Goal: Task Accomplishment & Management: Manage account settings

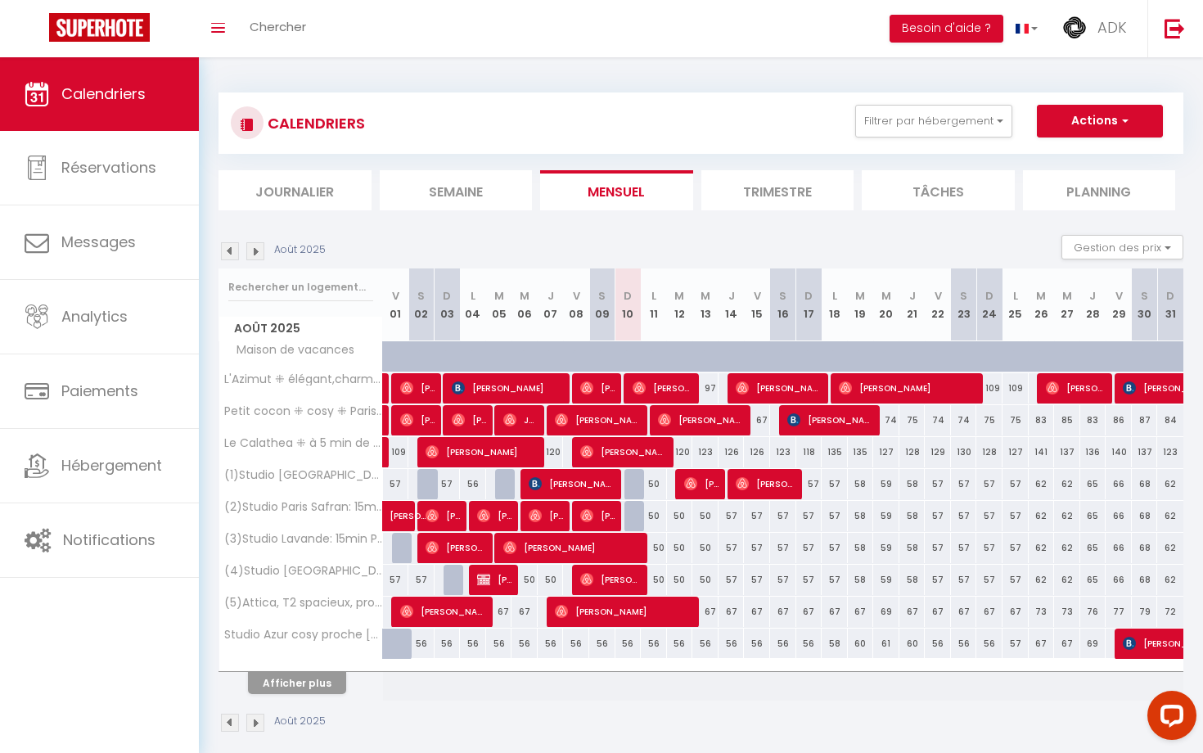
click at [317, 679] on button "Afficher plus" at bounding box center [297, 683] width 98 height 22
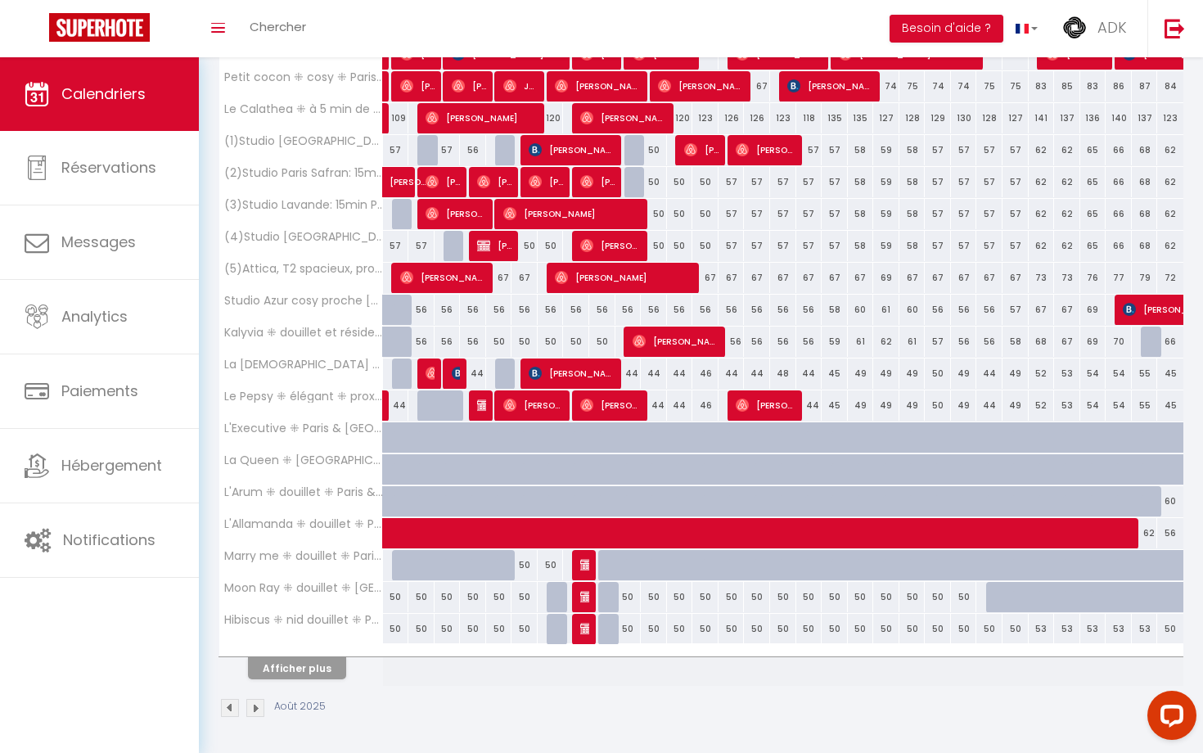
scroll to position [333, 0]
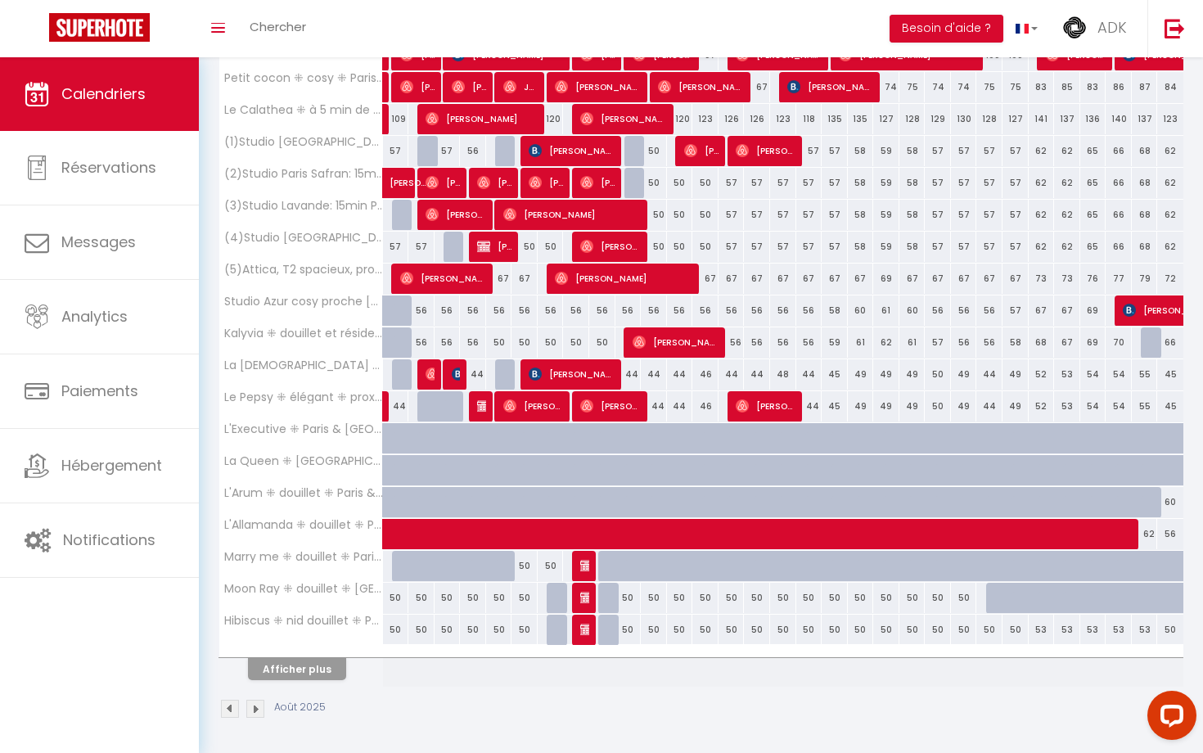
click at [329, 672] on button "Afficher plus" at bounding box center [297, 669] width 98 height 22
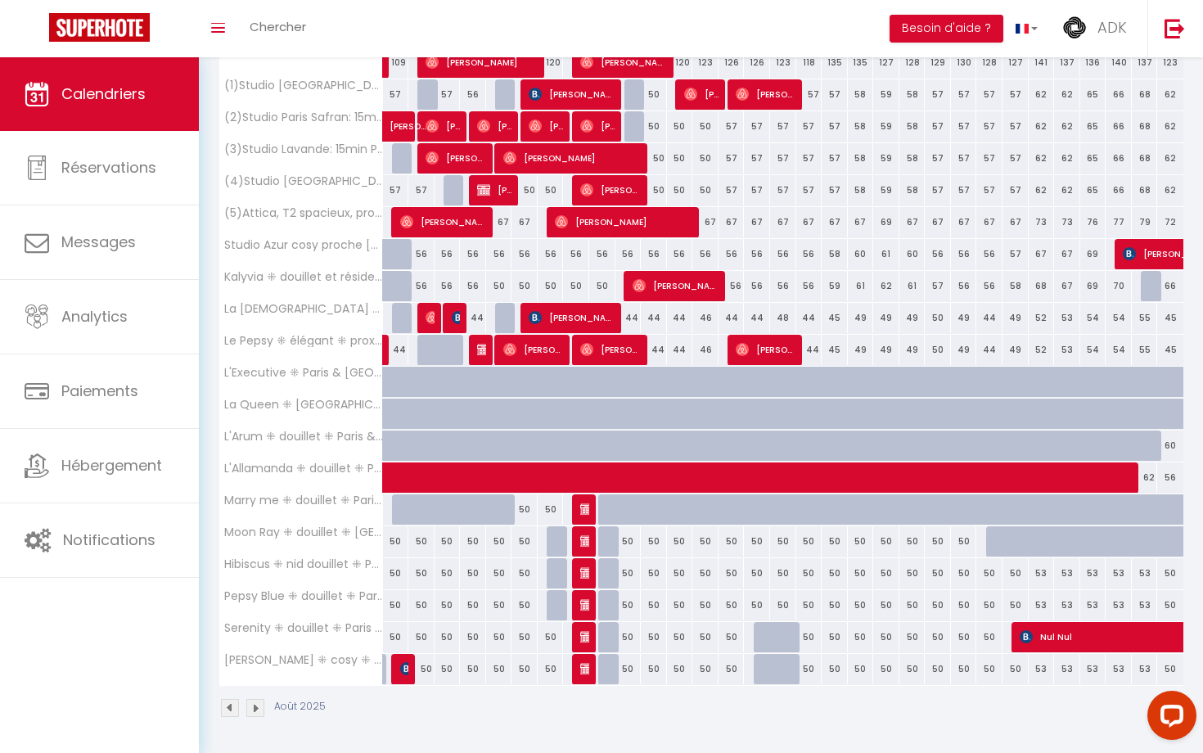
scroll to position [389, 0]
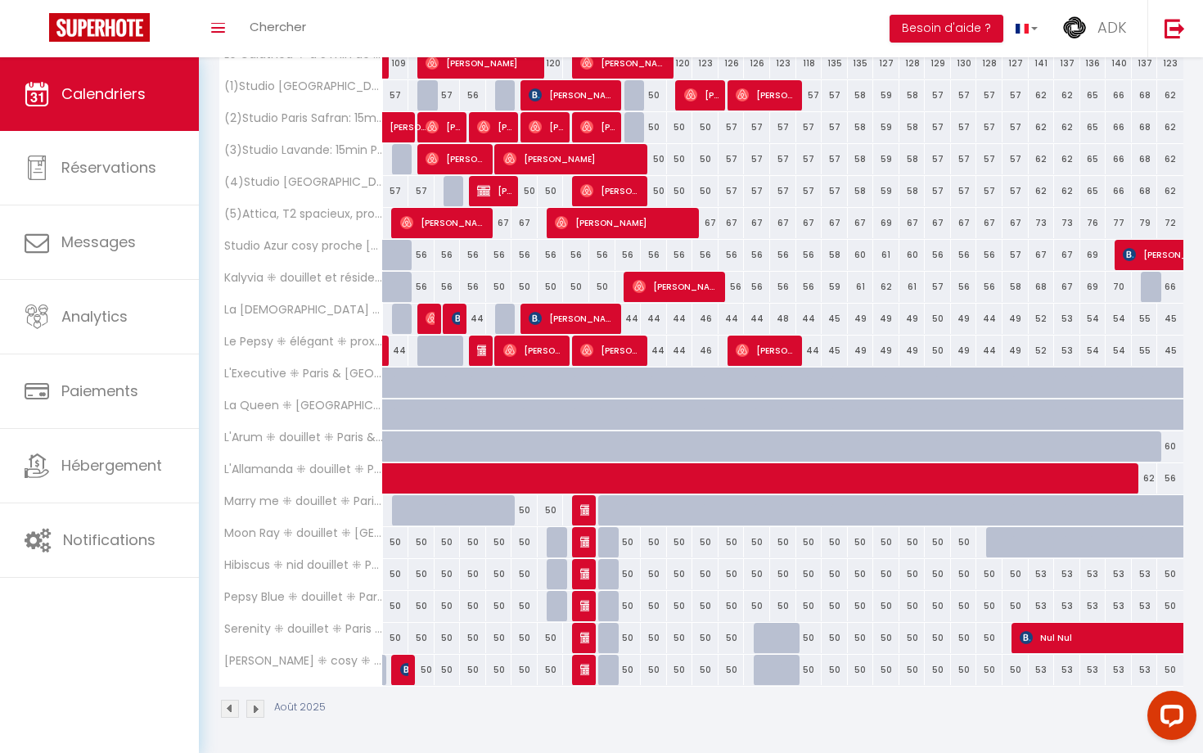
click at [630, 573] on div "50" at bounding box center [628, 574] width 26 height 30
type input "50"
type input "Dim 10 Août 2025"
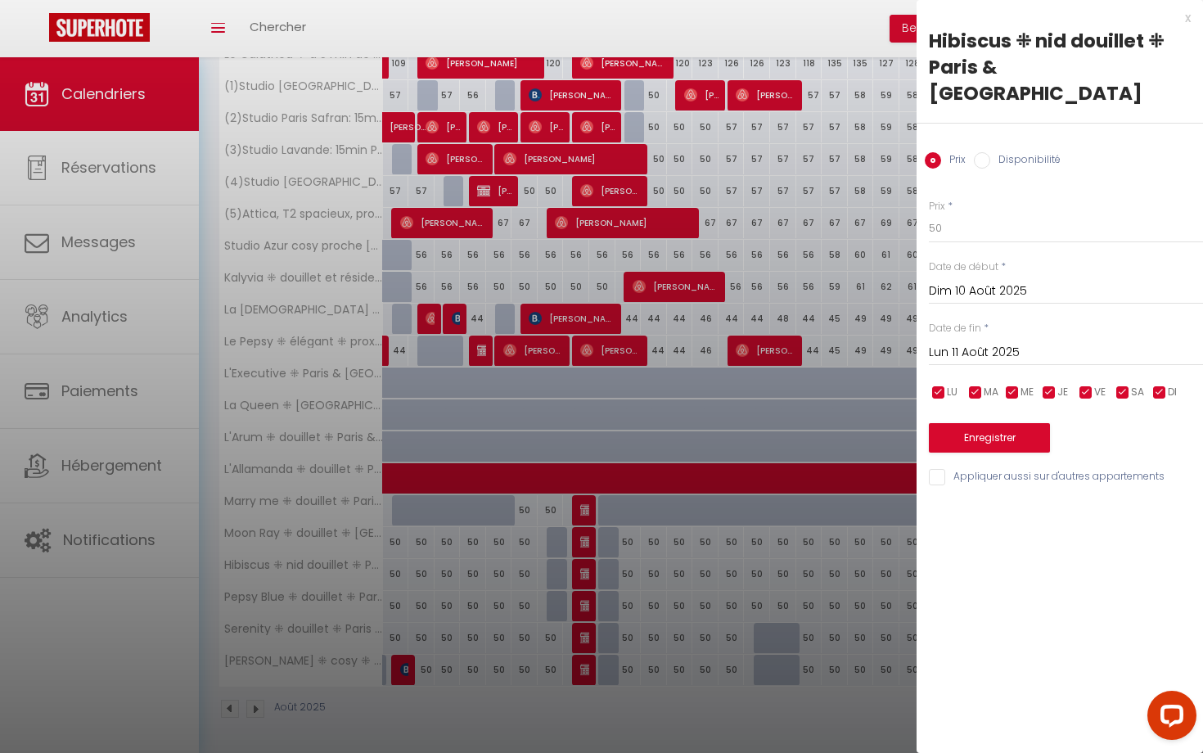
click at [967, 342] on input "Lun 11 Août 2025" at bounding box center [1066, 352] width 274 height 21
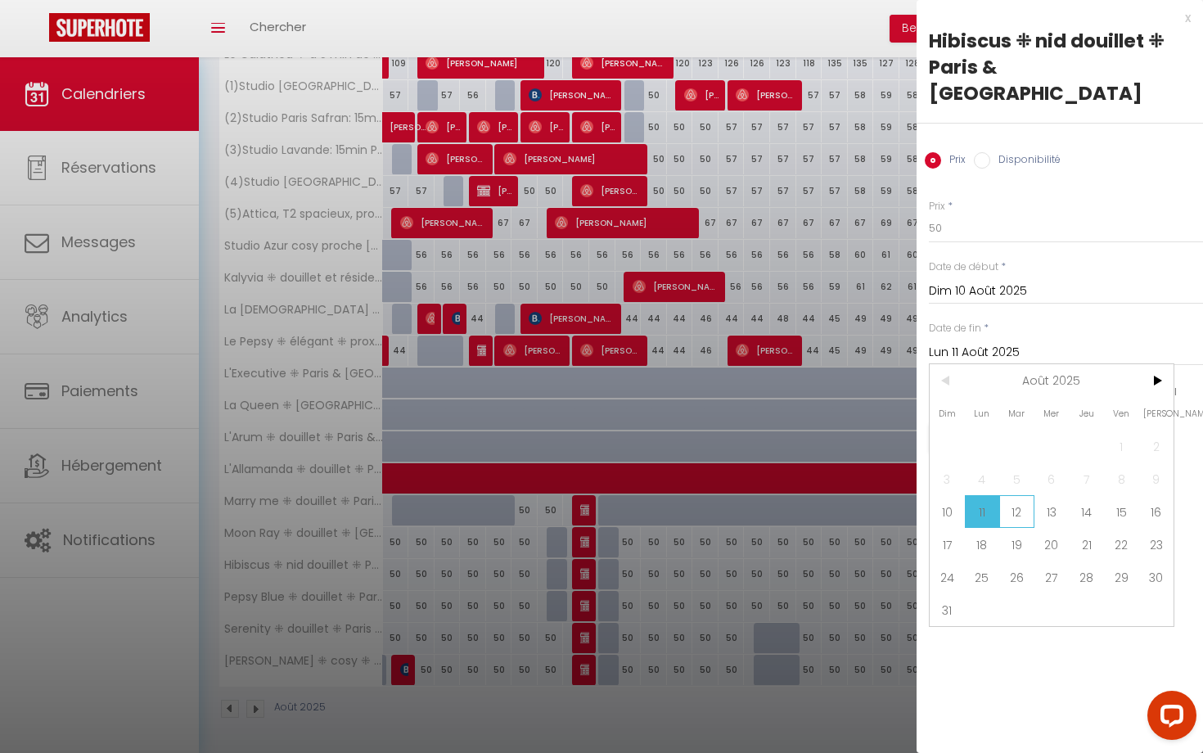
click at [1011, 495] on span "12" at bounding box center [1016, 511] width 35 height 33
type input "[DATE]"
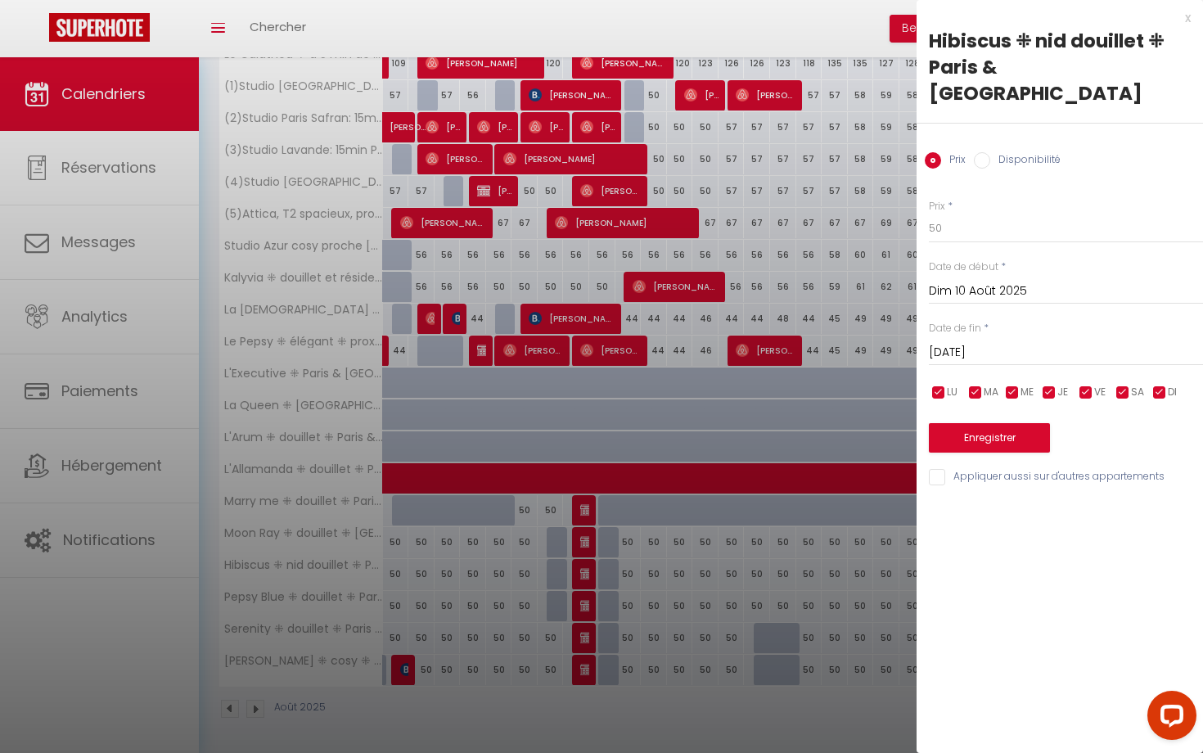
click at [989, 152] on input "Disponibilité" at bounding box center [982, 160] width 16 height 16
radio input "true"
radio input "false"
select select "0"
click at [974, 425] on button "Enregistrer" at bounding box center [989, 439] width 121 height 29
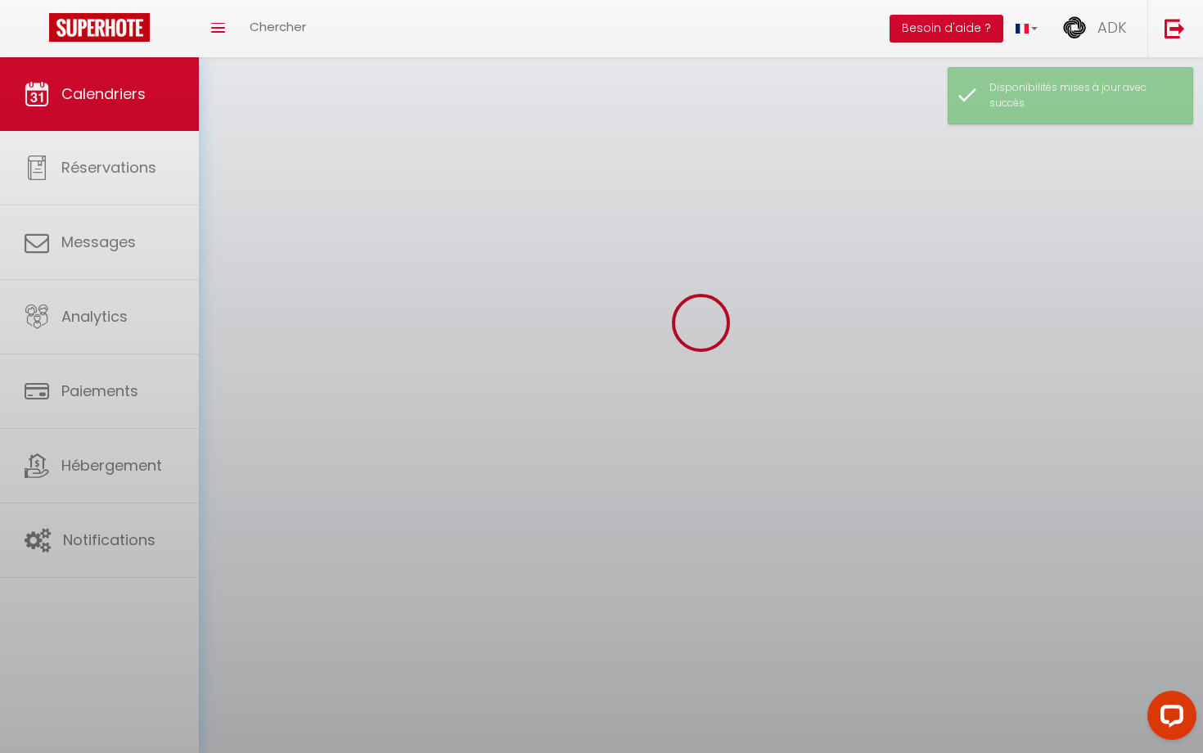
scroll to position [57, 0]
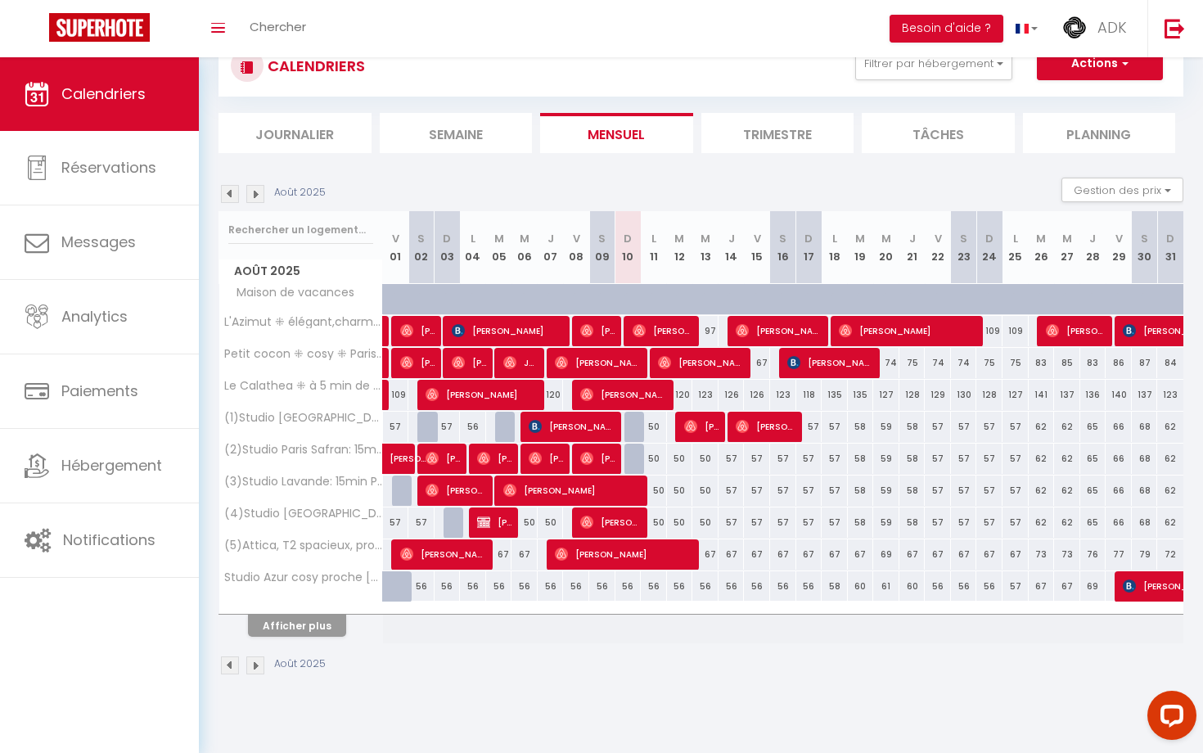
click at [307, 639] on th "Afficher plus" at bounding box center [301, 622] width 164 height 41
click at [316, 615] on button "Afficher plus" at bounding box center [297, 625] width 98 height 22
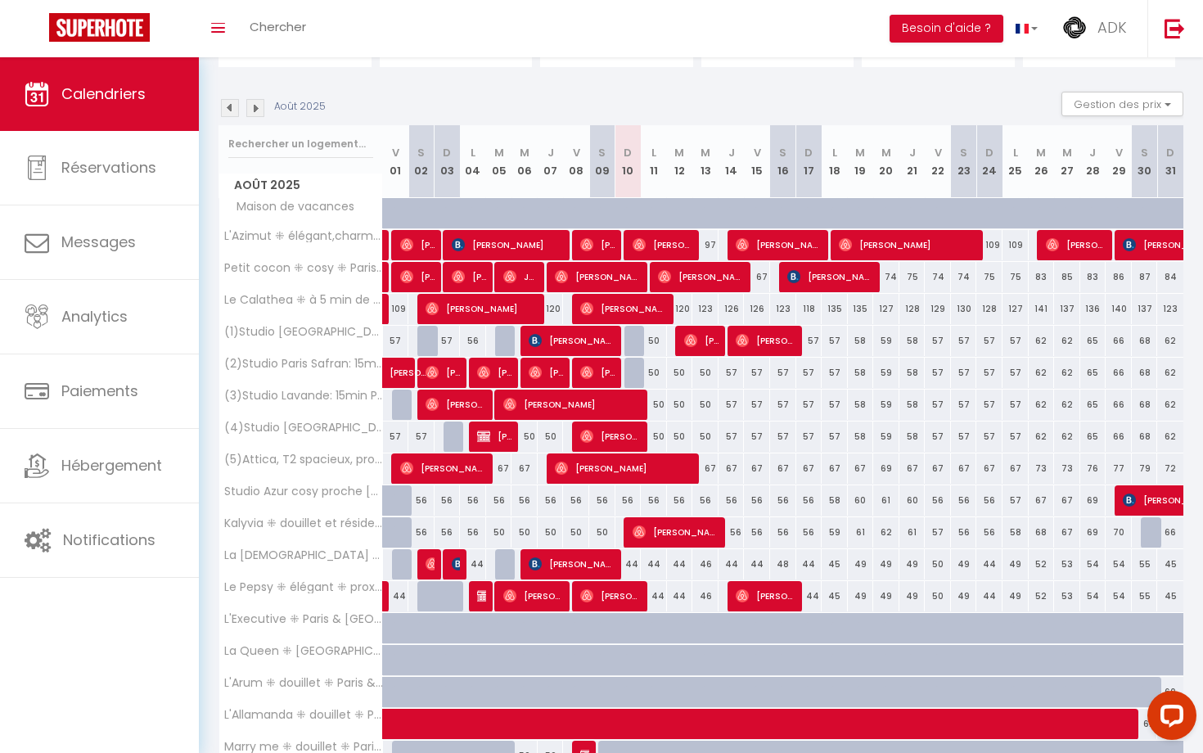
scroll to position [146, 0]
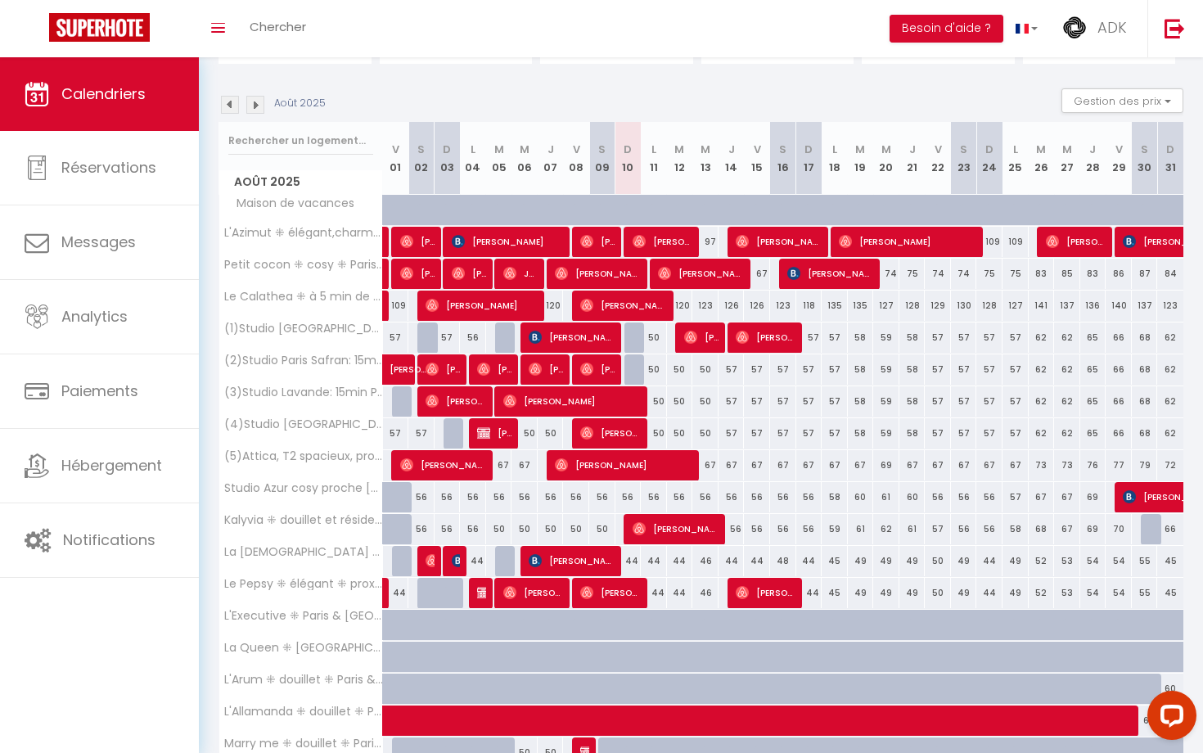
click at [635, 560] on div "44" at bounding box center [628, 561] width 26 height 30
select select "1"
type input "Dim 10 Août 2025"
type input "Lun 11 Août 2025"
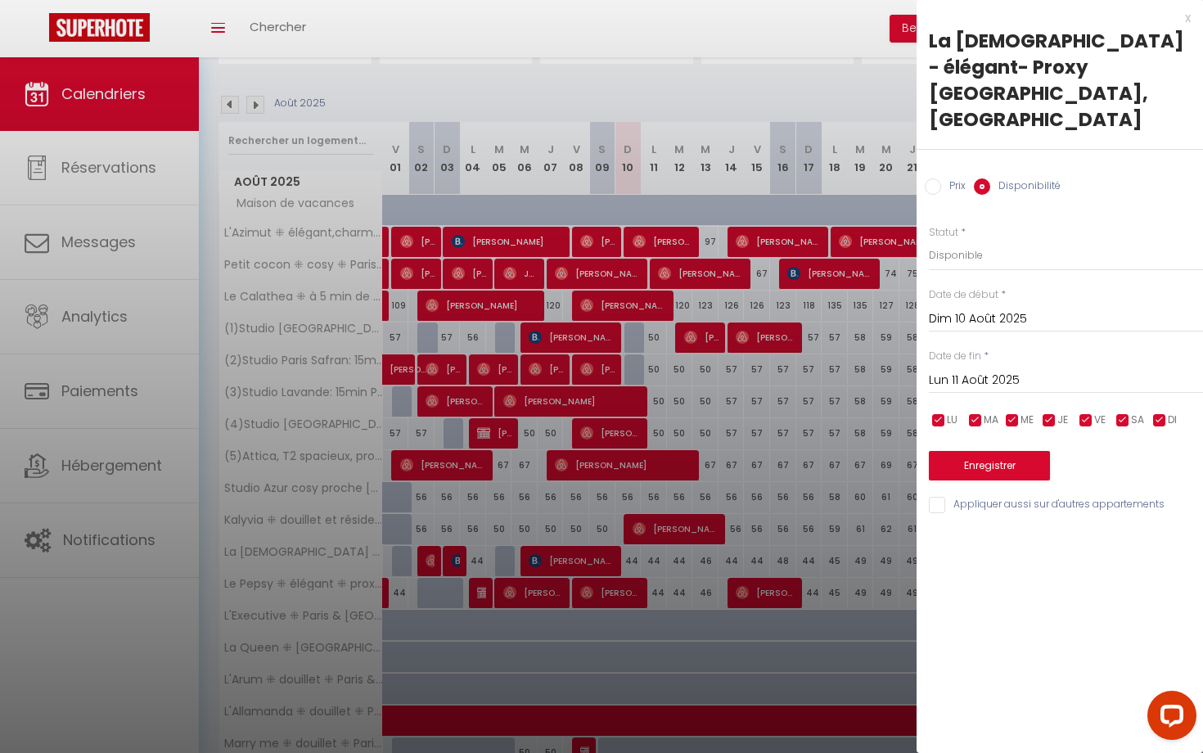
click at [934, 497] on input "Appliquer aussi sur d'autres appartements" at bounding box center [1066, 505] width 274 height 16
checkbox input "true"
select select "0"
click at [993, 451] on button "Enregistrer" at bounding box center [989, 465] width 121 height 29
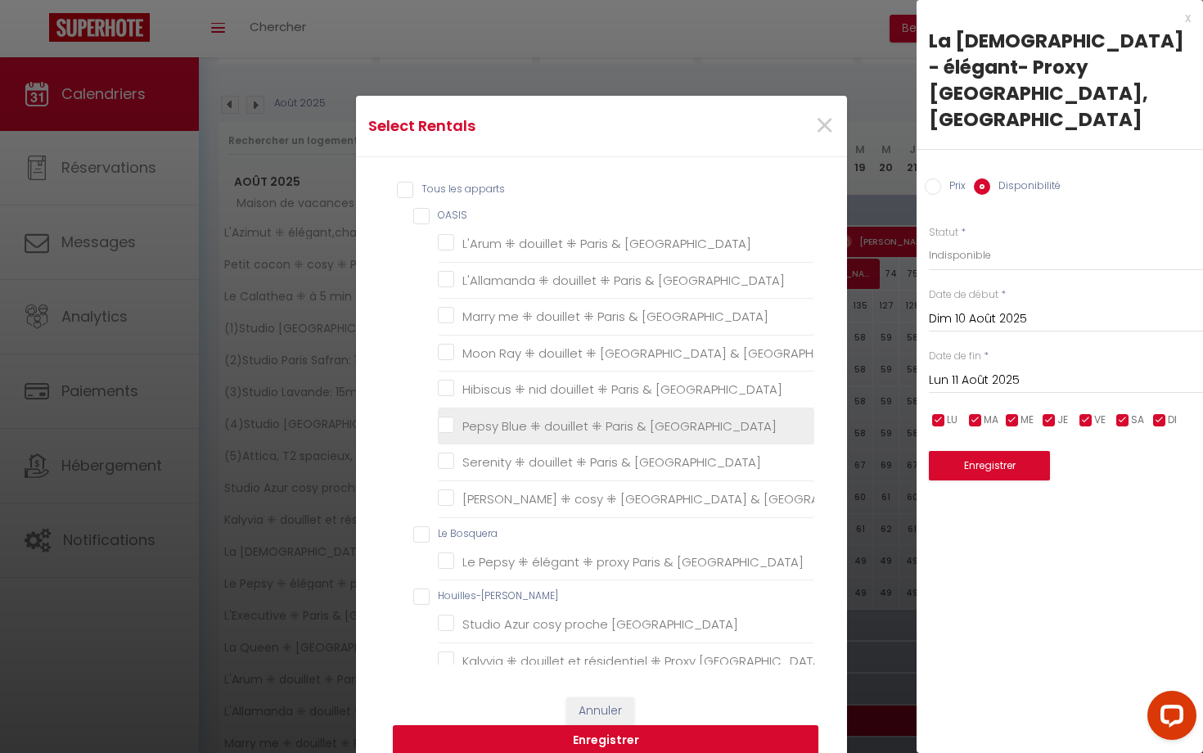
click at [597, 427] on France "Pepsy Blue ⁜ douillet ⁜ Paris & [GEOGRAPHIC_DATA]" at bounding box center [626, 426] width 376 height 16
checkbox France "true"
checkbox France "false"
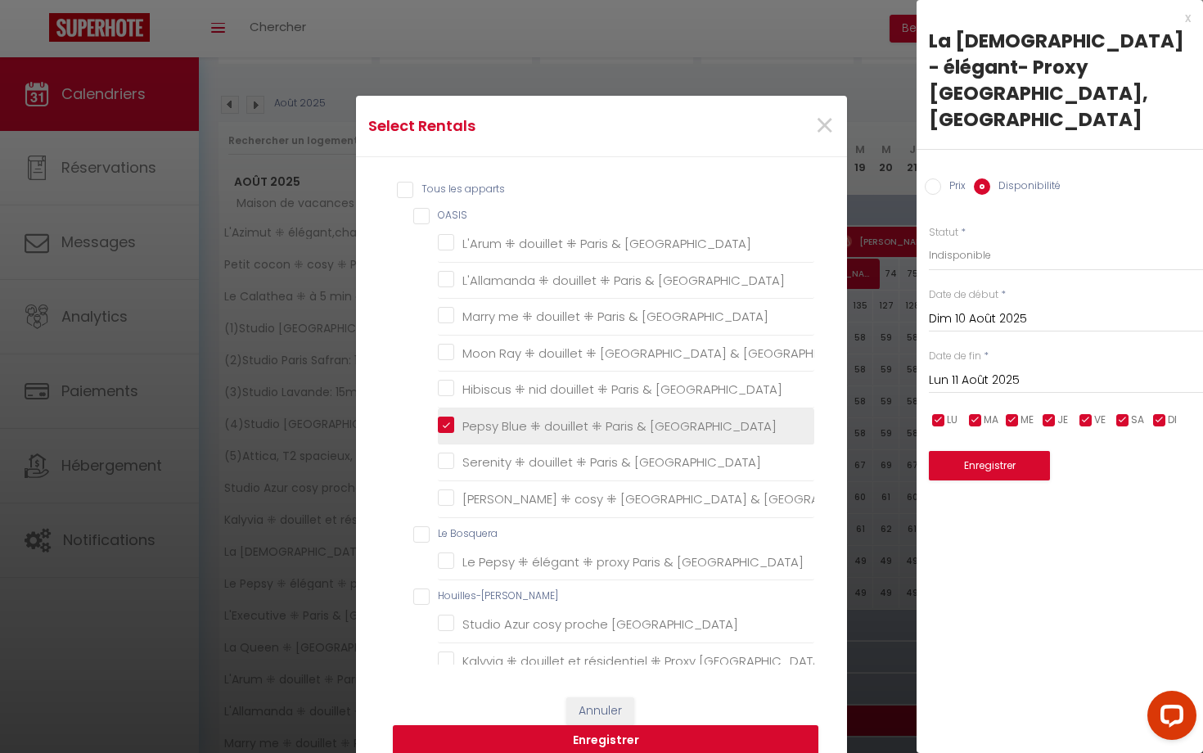
checkbox France "false"
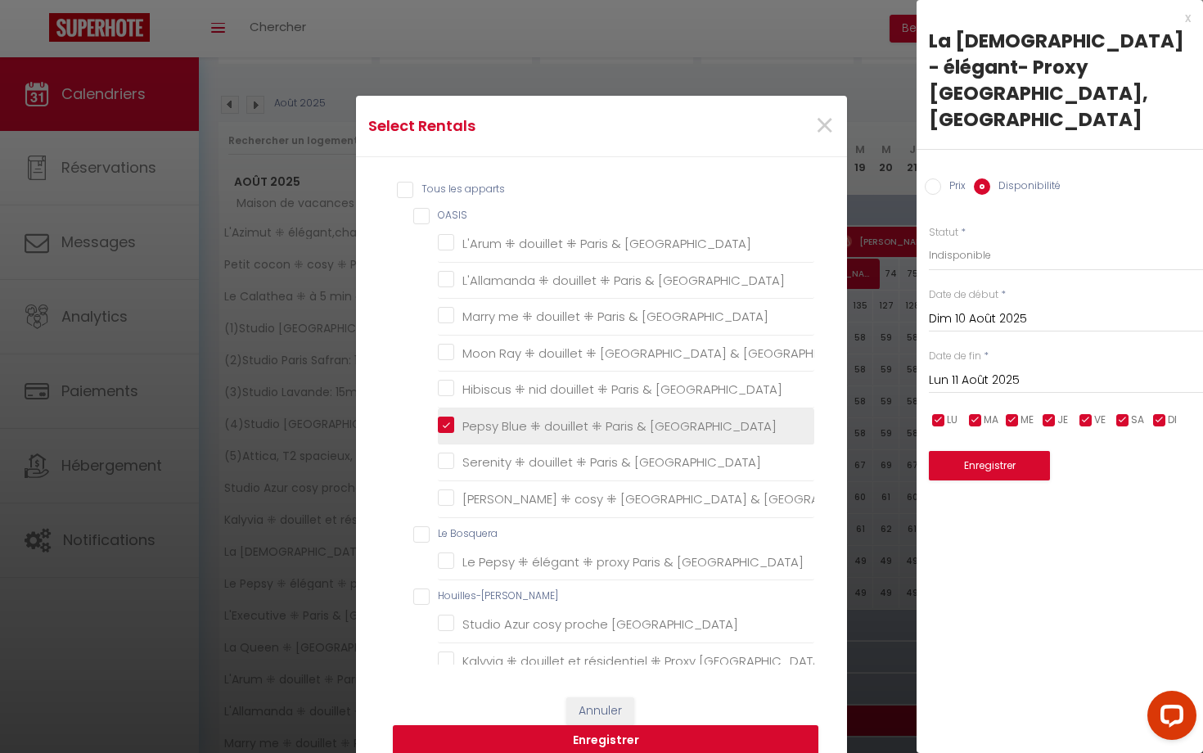
checkbox Paris "false"
checkbox équipé "false"
checkbox tranquille "false"
checkbox équipé "false"
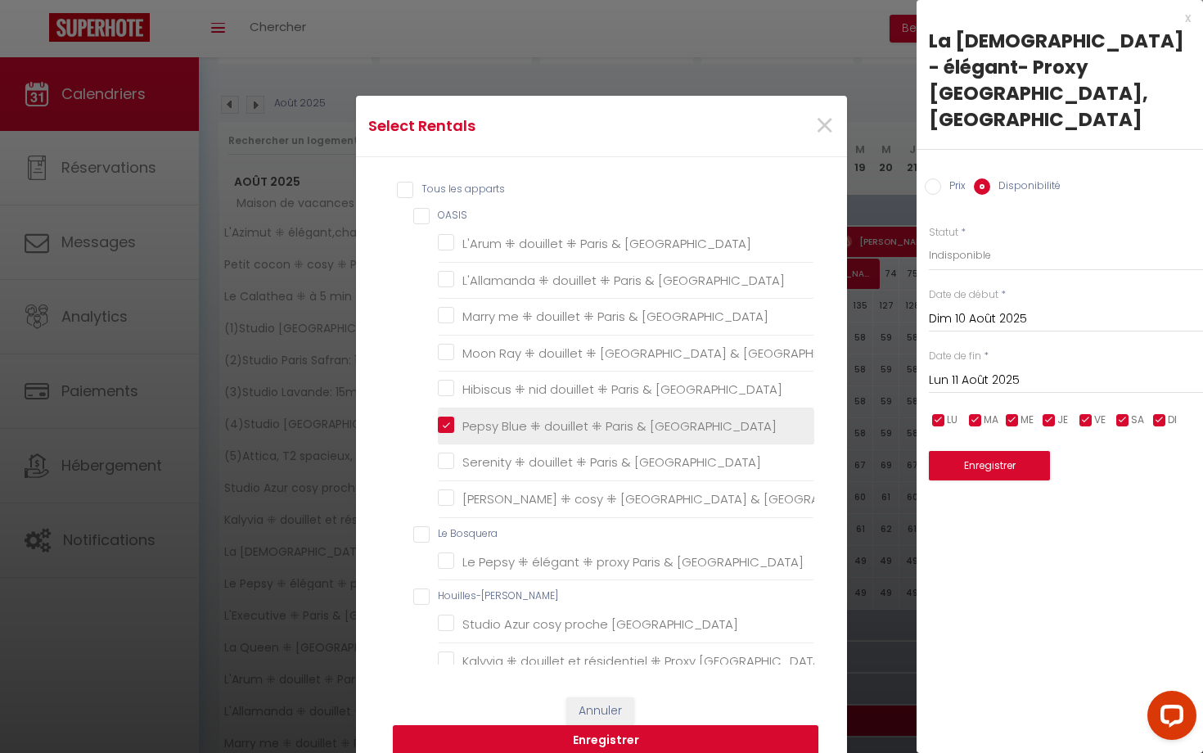
checkbox calme "false"
checkbox E "false"
checkbox Paris "false"
checkbox d\'Orly "false"
checkbox vacances "false"
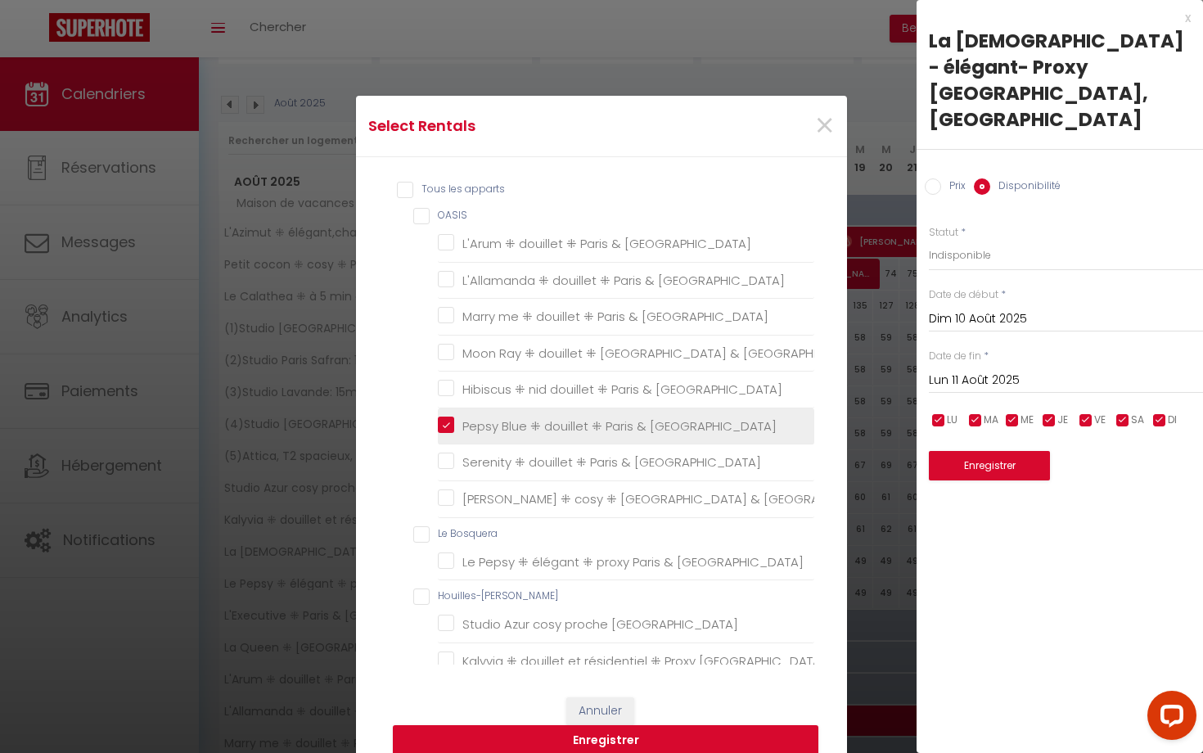
checkbox Paris "false"
checkbox France "false"
click at [668, 735] on button "Enregistrer" at bounding box center [605, 740] width 425 height 31
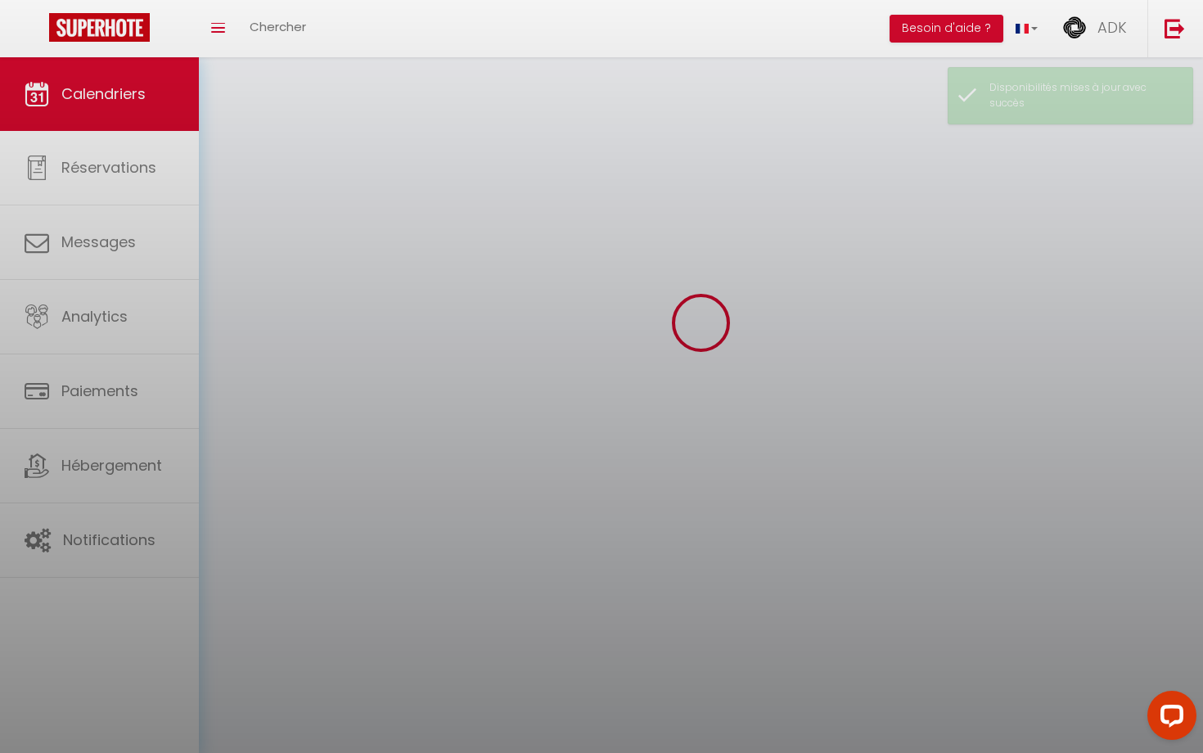
scroll to position [57, 0]
